Goal: Transaction & Acquisition: Purchase product/service

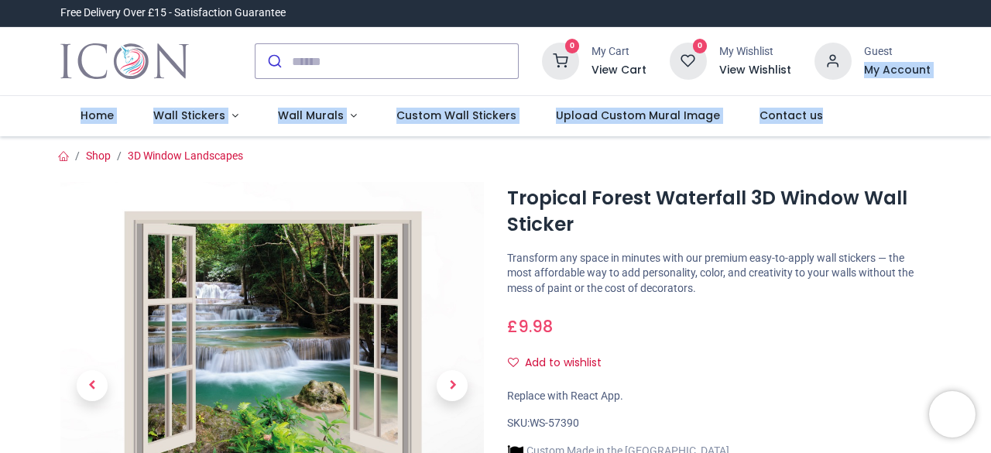
drag, startPoint x: 987, startPoint y: 56, endPoint x: 990, endPoint y: 130, distance: 74.4
click at [990, 130] on div "Login • Register Home Wall Stickers Wall Murals" at bounding box center [495, 226] width 991 height 453
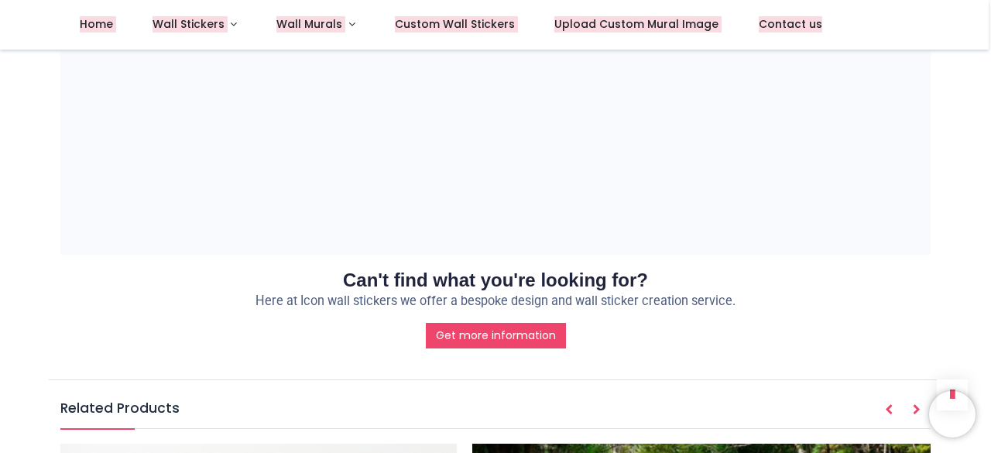
scroll to position [1332, 0]
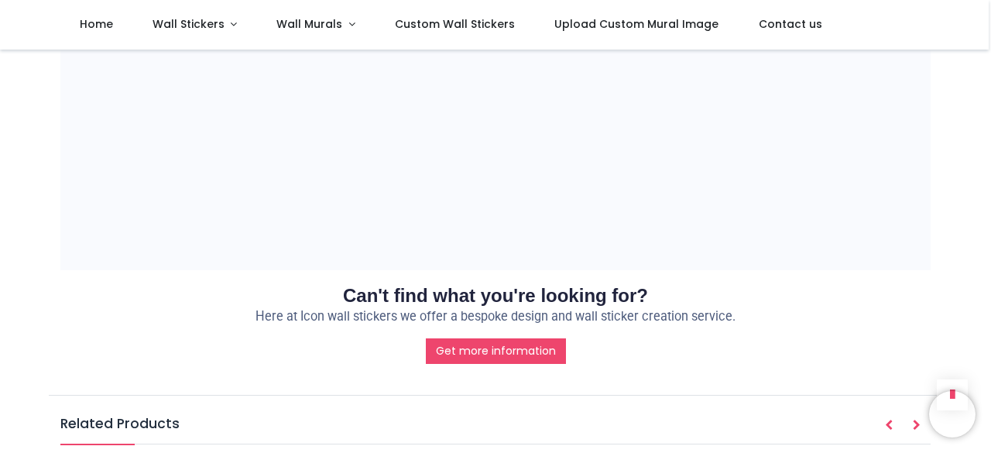
drag, startPoint x: 987, startPoint y: 240, endPoint x: 987, endPoint y: 225, distance: 14.7
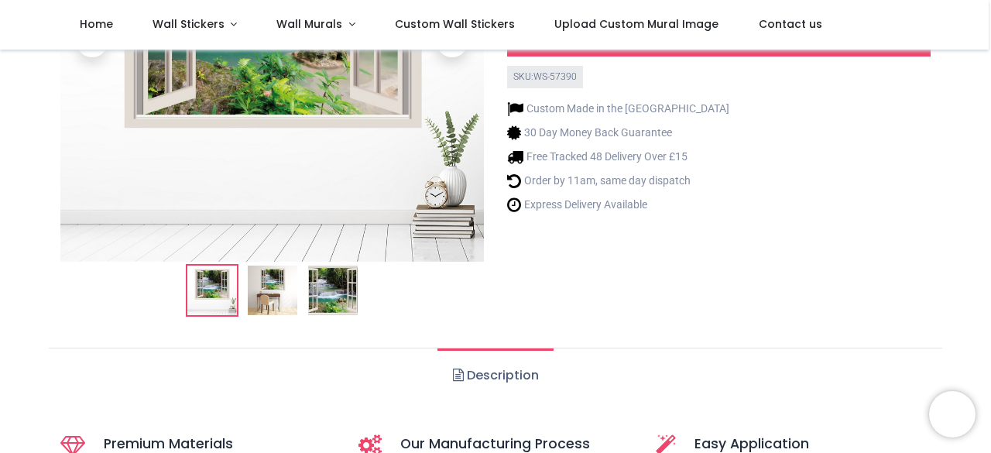
scroll to position [256, 0]
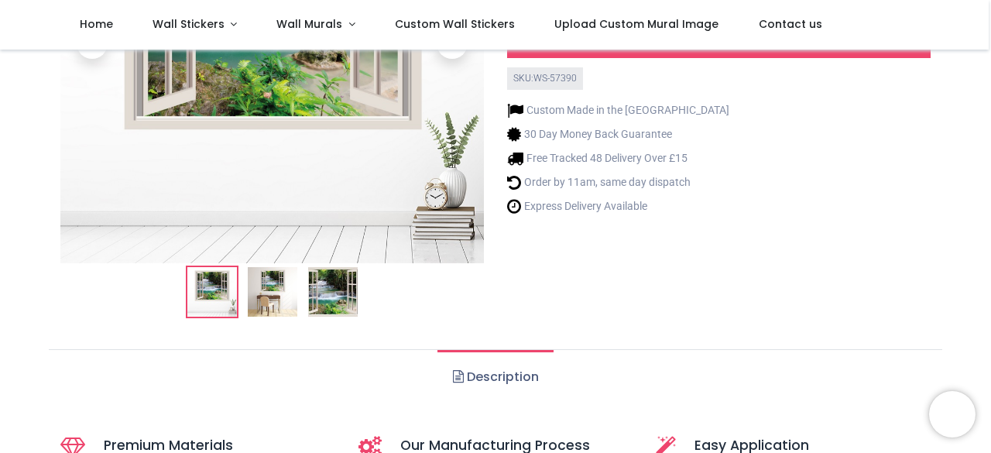
click at [252, 283] on img at bounding box center [273, 292] width 50 height 50
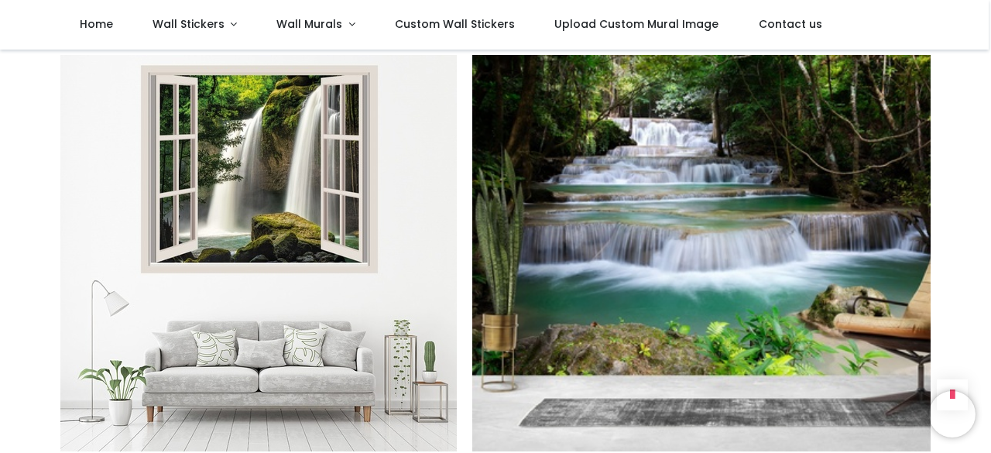
scroll to position [1745, 0]
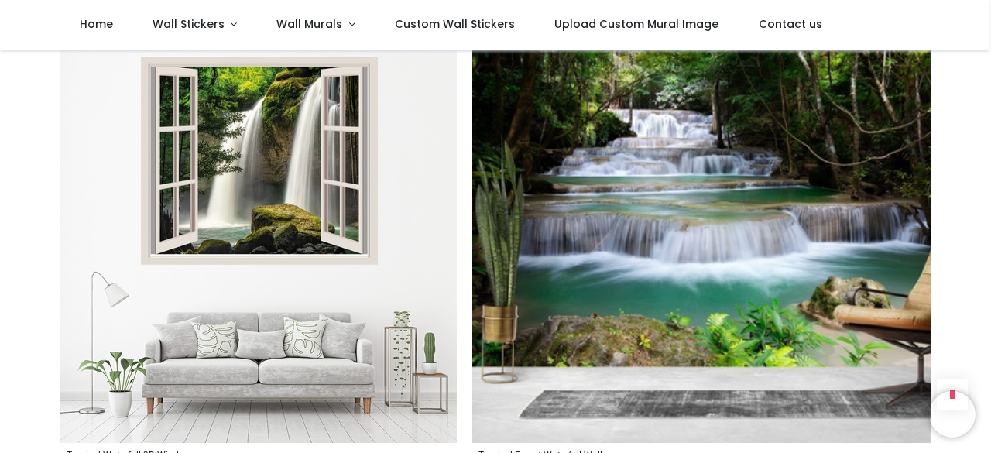
click at [298, 143] on img at bounding box center [258, 244] width 396 height 396
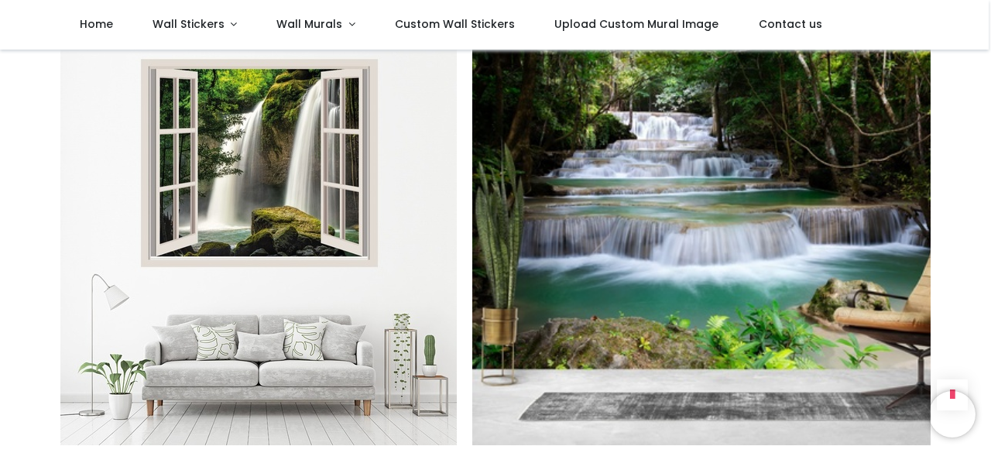
scroll to position [1745, 0]
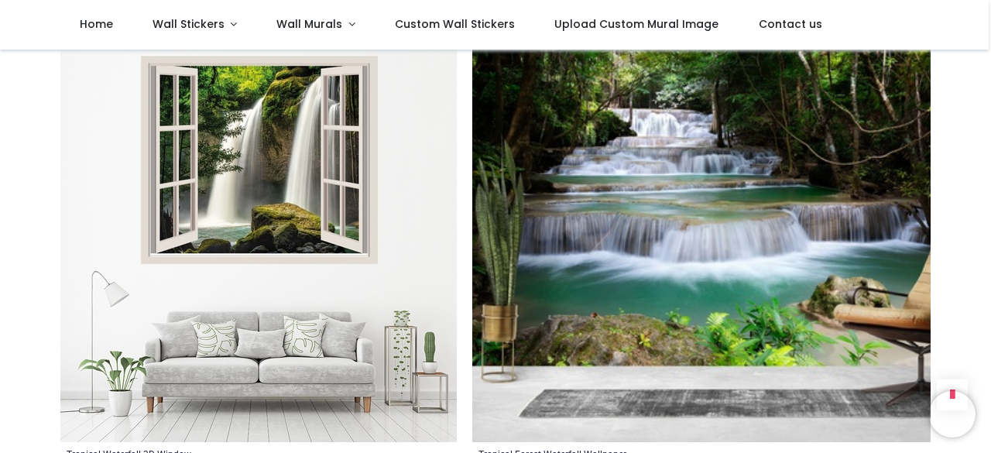
click at [813, 344] on img at bounding box center [768, 244] width 592 height 396
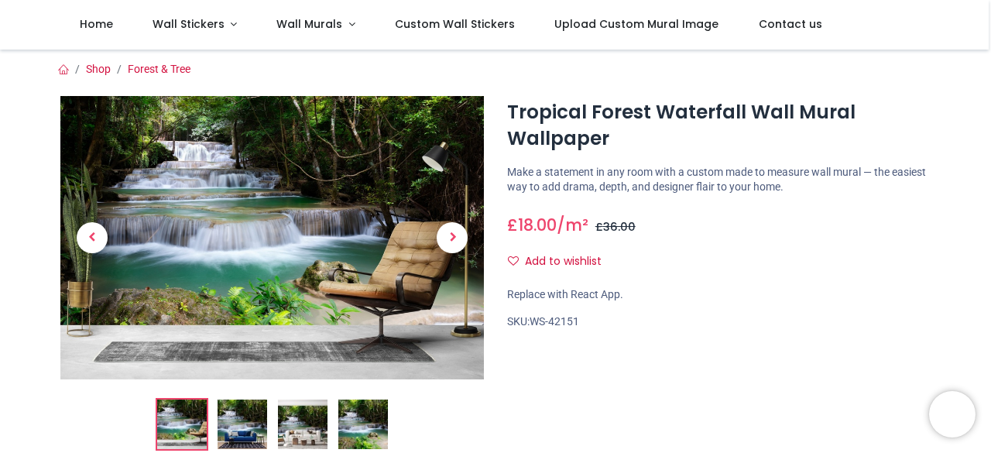
scroll to position [148, 0]
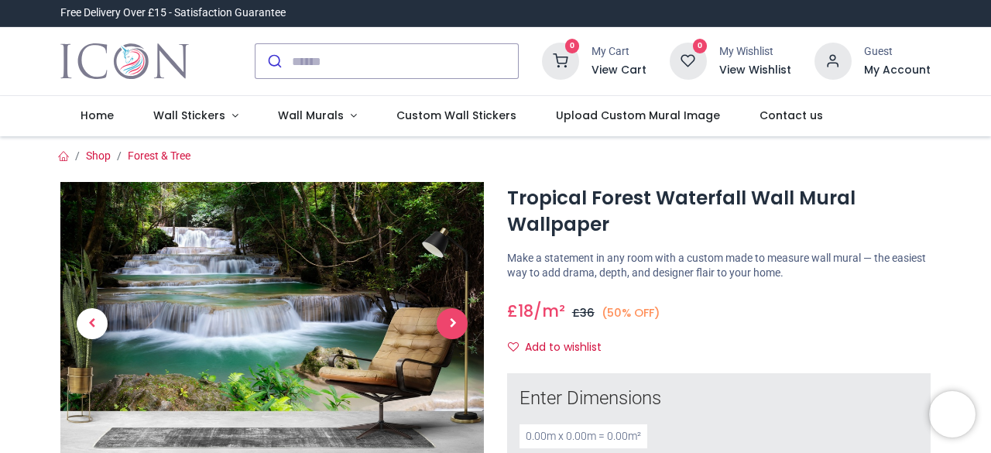
click at [443, 314] on span "Next" at bounding box center [452, 323] width 31 height 31
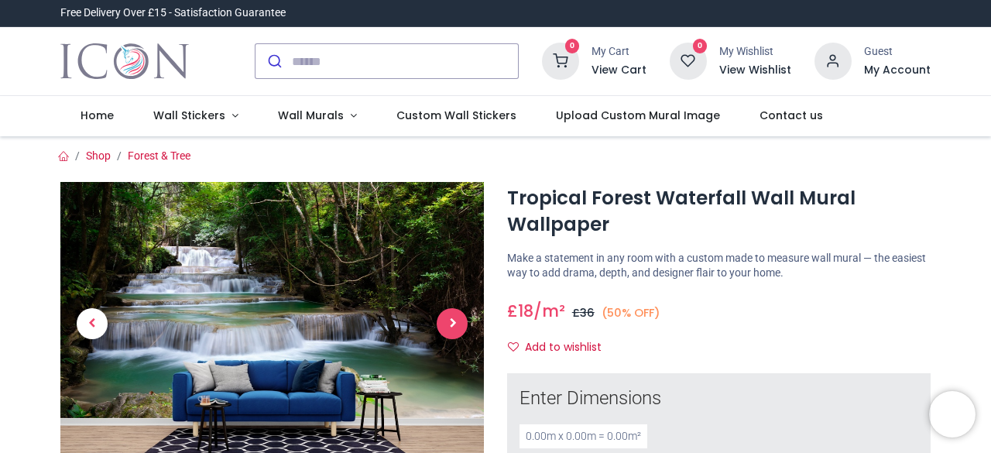
click at [460, 329] on span "Next" at bounding box center [452, 323] width 31 height 31
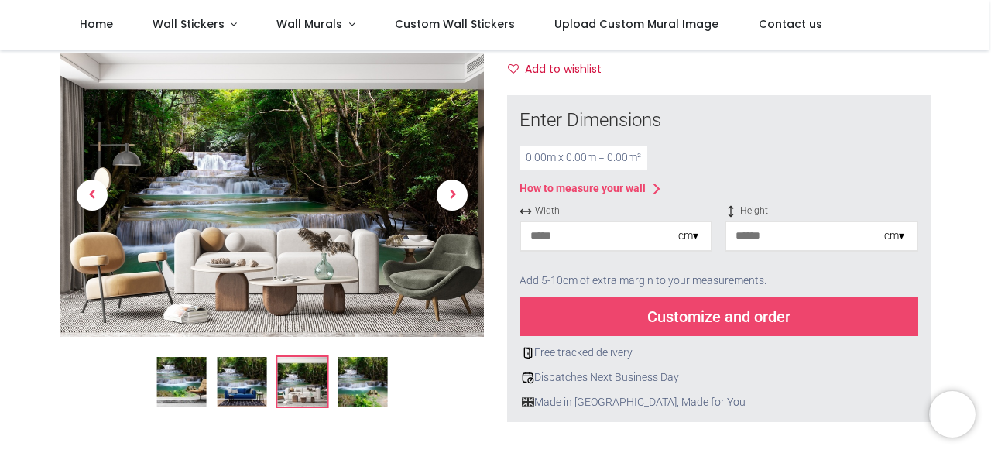
scroll to position [232, 0]
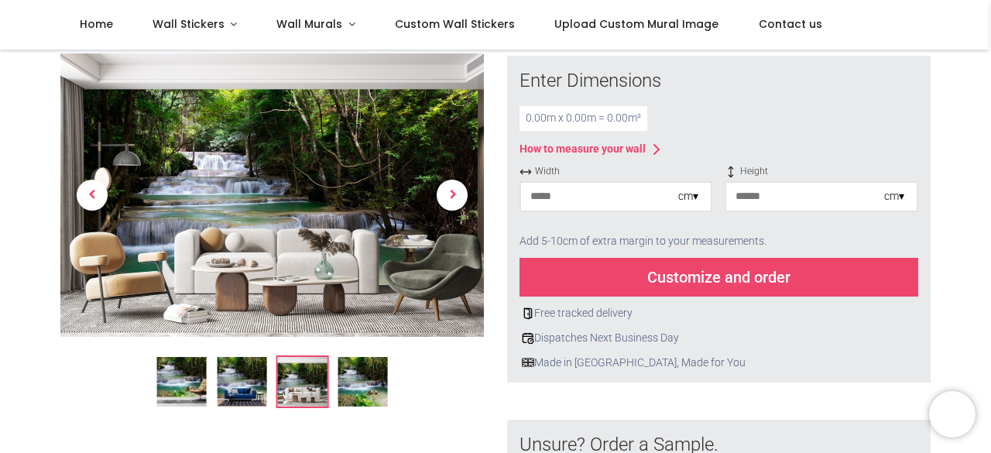
click at [611, 201] on input "number" at bounding box center [599, 197] width 157 height 28
type input "*"
click at [769, 197] on input "number" at bounding box center [804, 197] width 157 height 28
type input "*"
click at [780, 280] on div "Customize and order" at bounding box center [719, 277] width 399 height 39
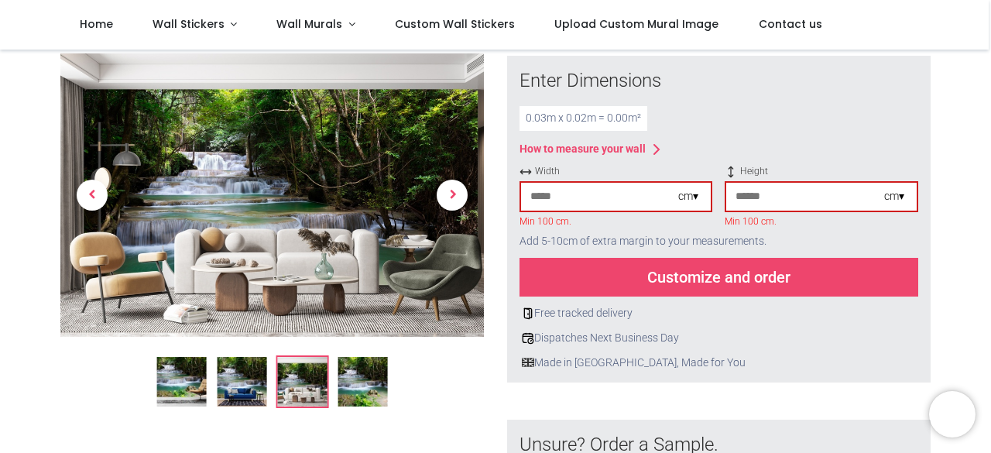
click at [612, 190] on input "*" at bounding box center [599, 197] width 157 height 28
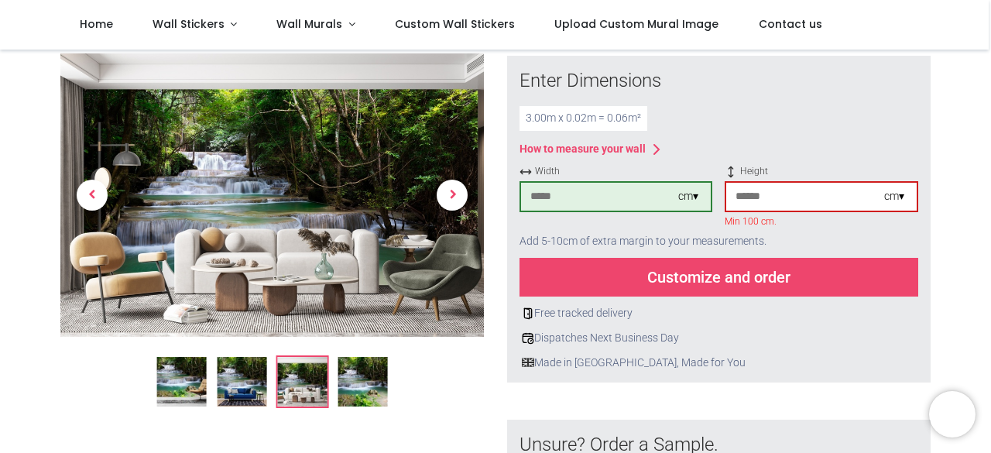
type input "***"
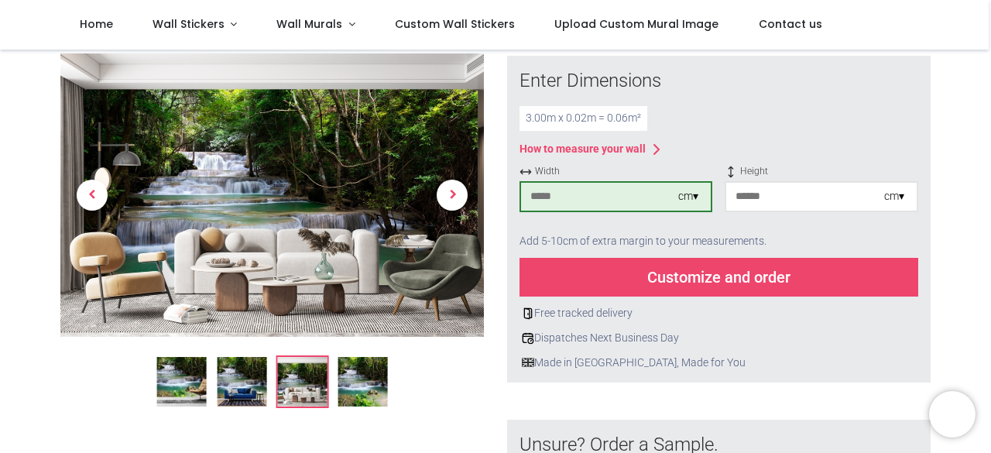
click at [750, 198] on input "*" at bounding box center [804, 197] width 157 height 28
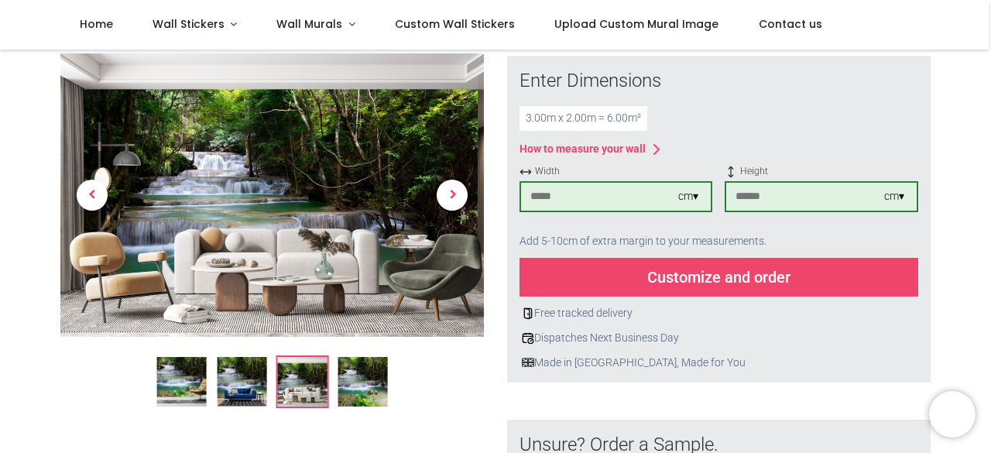
type input "***"
click at [747, 283] on div "Customize and order" at bounding box center [719, 277] width 399 height 39
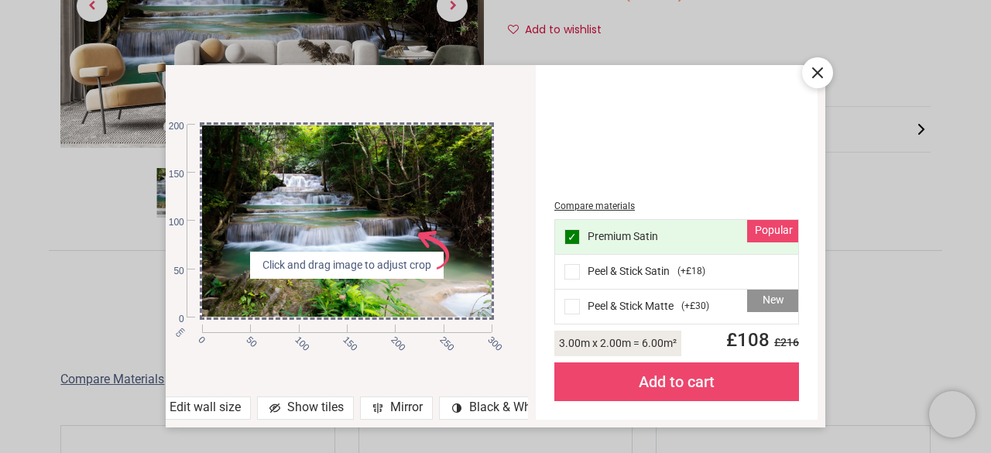
drag, startPoint x: 430, startPoint y: 223, endPoint x: 420, endPoint y: 174, distance: 49.8
click at [428, 161] on div at bounding box center [347, 222] width 290 height 194
click at [407, 201] on div at bounding box center [347, 222] width 290 height 194
drag, startPoint x: 390, startPoint y: 204, endPoint x: 465, endPoint y: 160, distance: 87.5
click at [465, 160] on div at bounding box center [347, 222] width 290 height 194
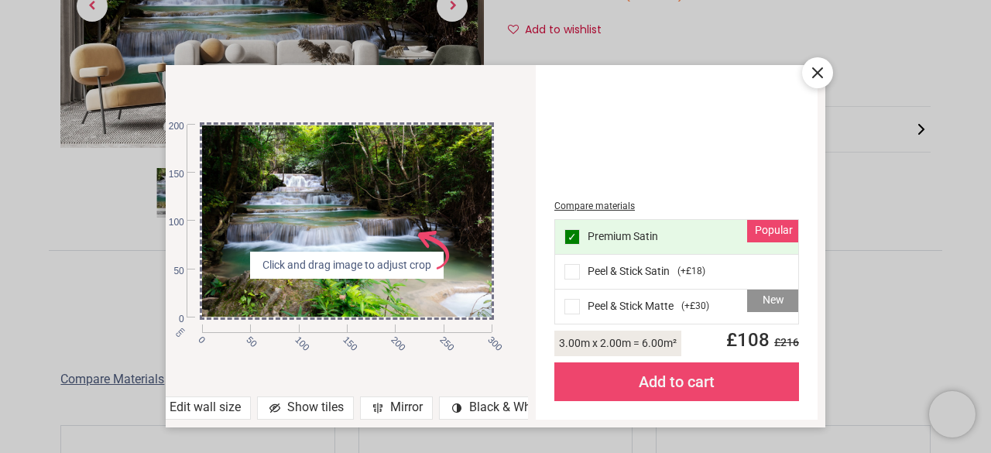
click at [818, 81] on icon at bounding box center [817, 72] width 19 height 19
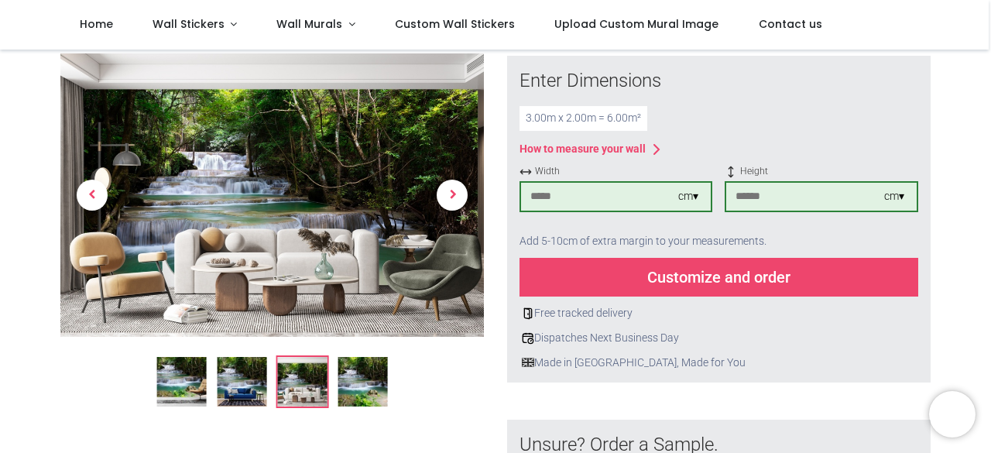
click at [372, 386] on img at bounding box center [363, 383] width 50 height 50
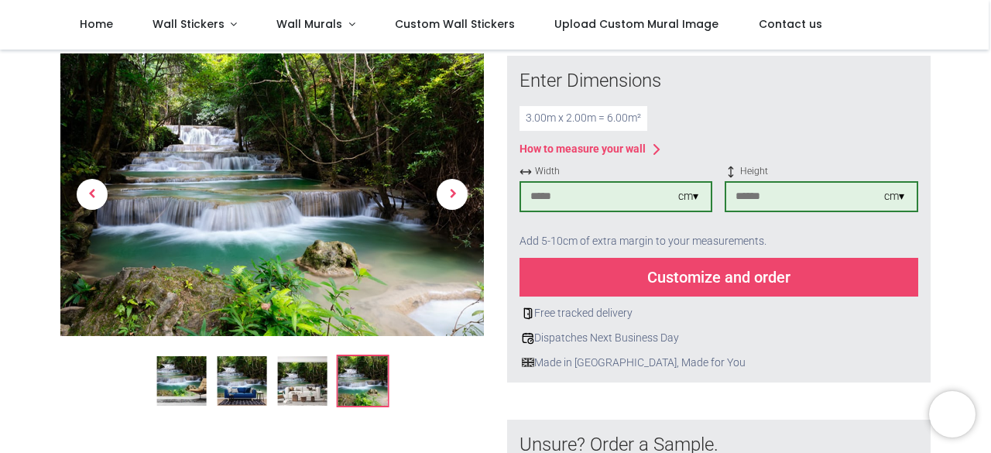
click at [181, 383] on img at bounding box center [181, 381] width 50 height 50
